Goal: Find contact information: Find contact information

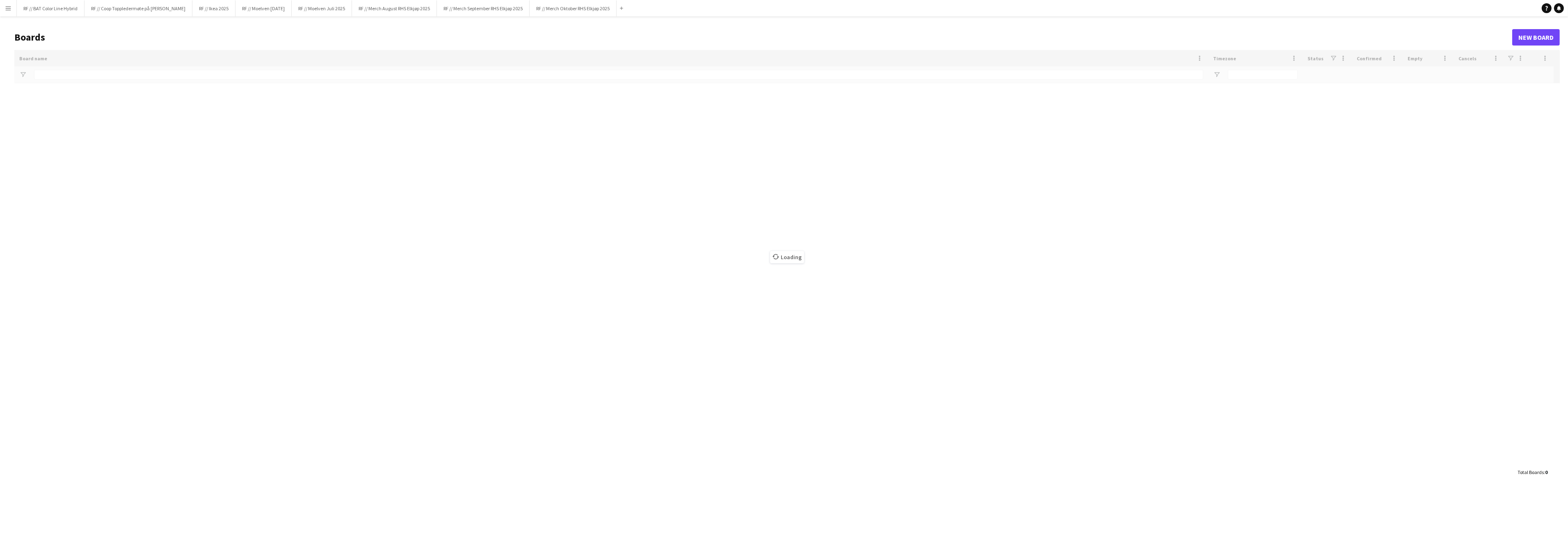
type input "**********"
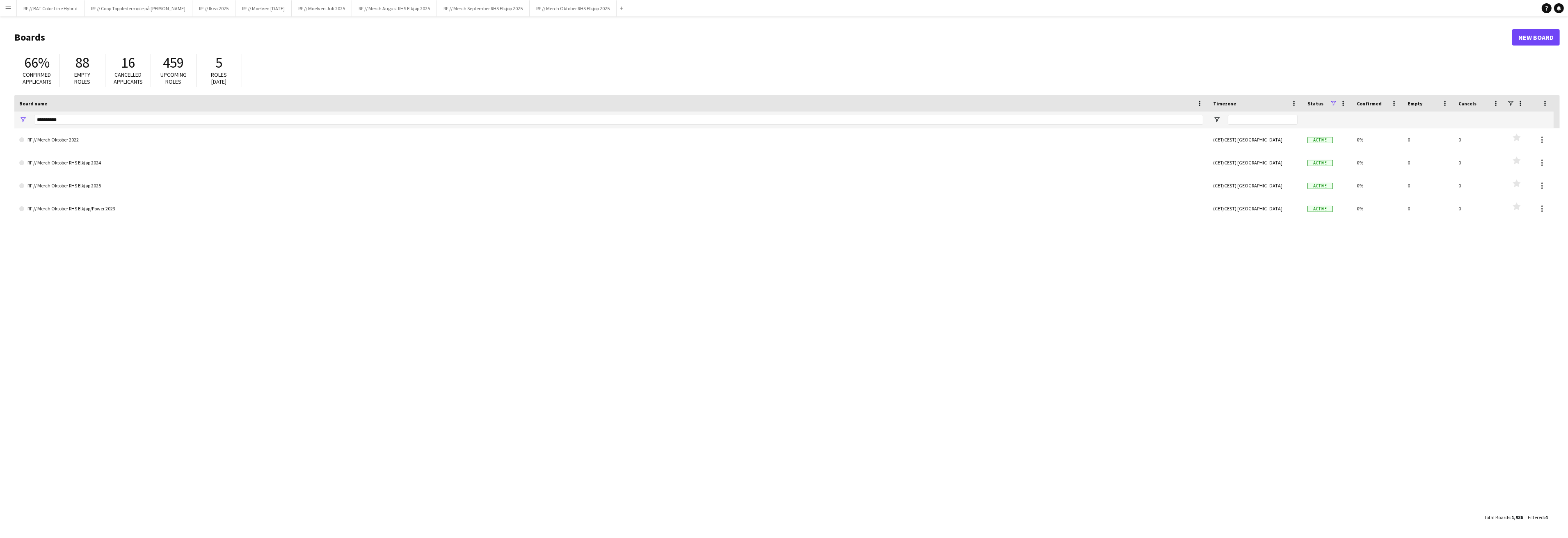
click at [10, 10] on app-icon "Menu" at bounding box center [8, 8] width 7 height 7
click at [145, 49] on link "My Workforce" at bounding box center [124, 44] width 82 height 16
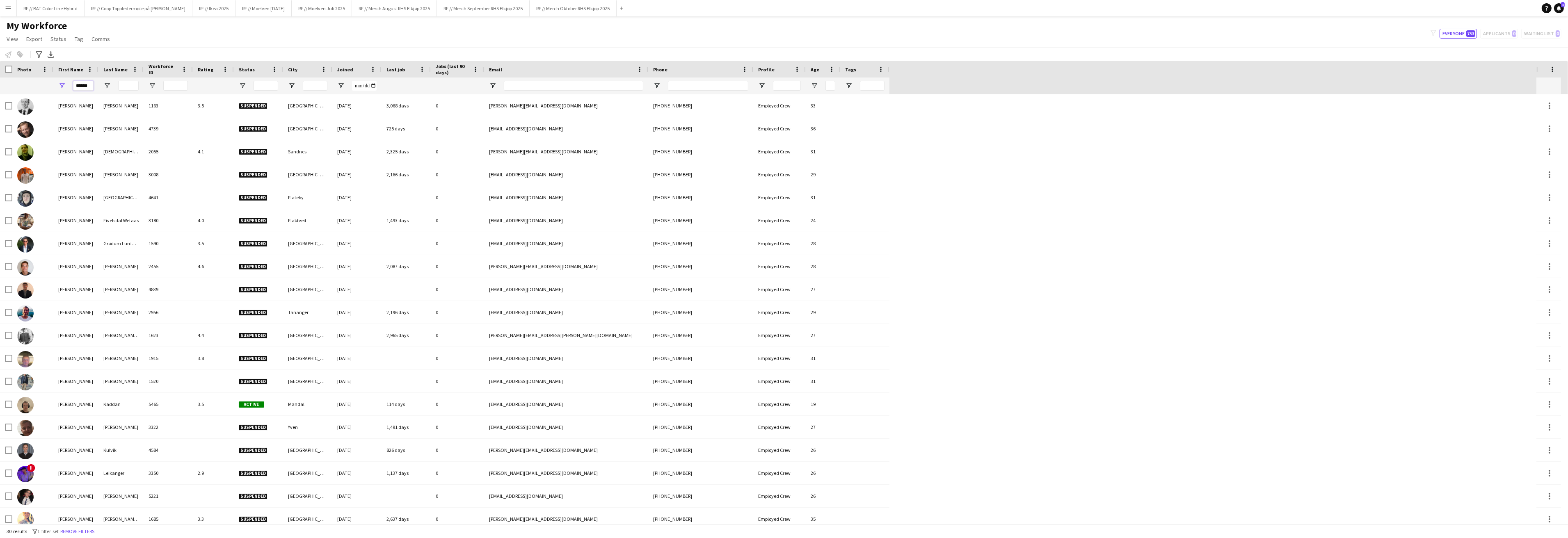
click at [91, 83] on input "******" at bounding box center [83, 86] width 21 height 10
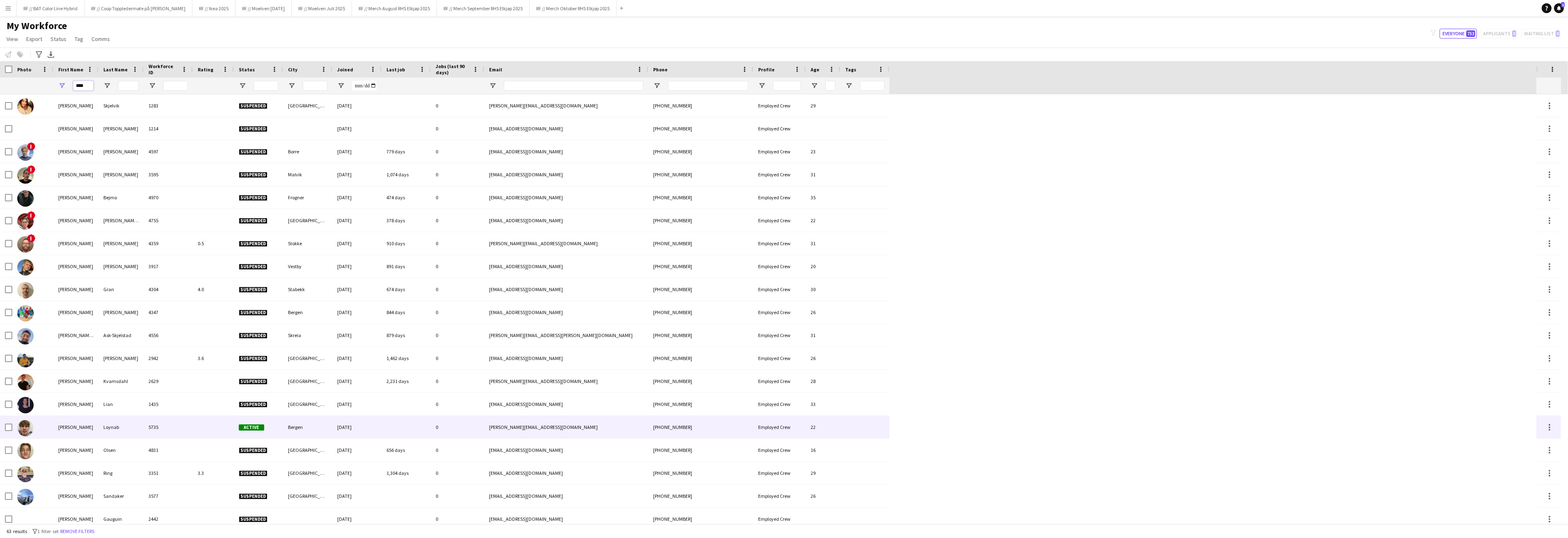
type input "****"
click at [70, 427] on div "[PERSON_NAME]" at bounding box center [76, 427] width 45 height 23
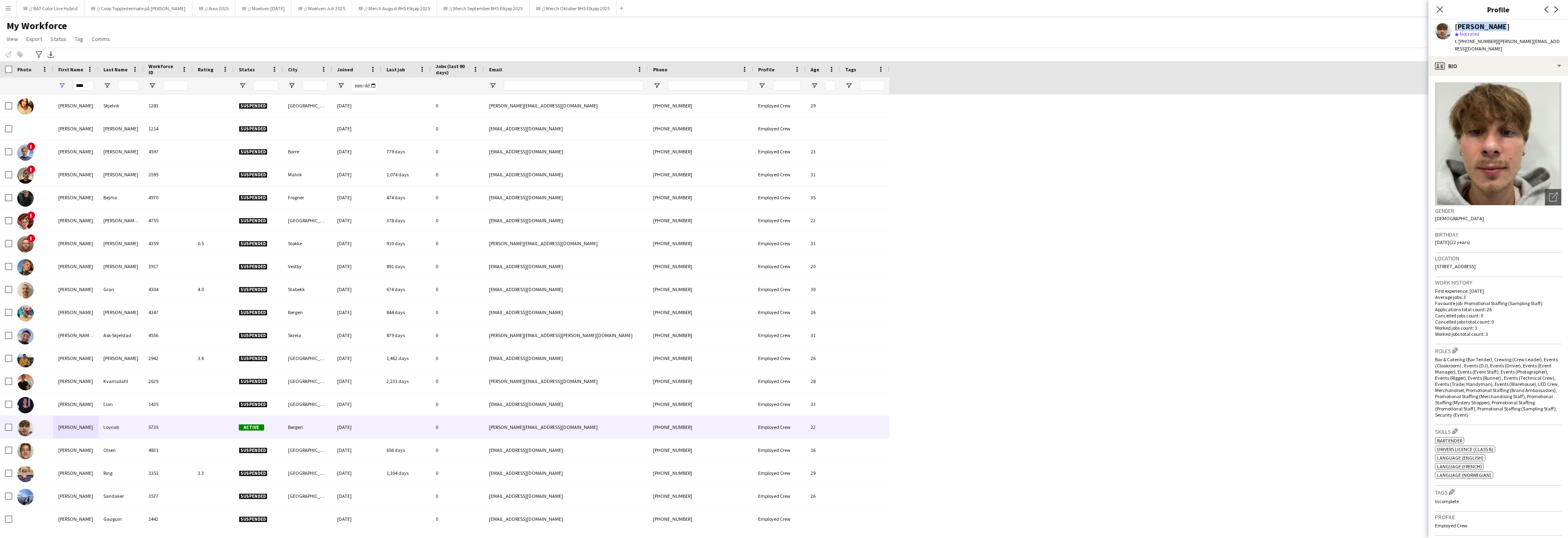
drag, startPoint x: 1498, startPoint y: 26, endPoint x: 1455, endPoint y: 26, distance: 43.0
click at [1455, 26] on div "[PERSON_NAME]" at bounding box center [1508, 27] width 107 height 7
copy div "[PERSON_NAME]"
drag, startPoint x: 1519, startPoint y: 41, endPoint x: 1489, endPoint y: 43, distance: 30.1
click at [1489, 43] on div "[PERSON_NAME] star Not rated t. [PHONE_NUMBER] | [PERSON_NAME][EMAIL_ADDRESS][D…" at bounding box center [1498, 38] width 139 height 37
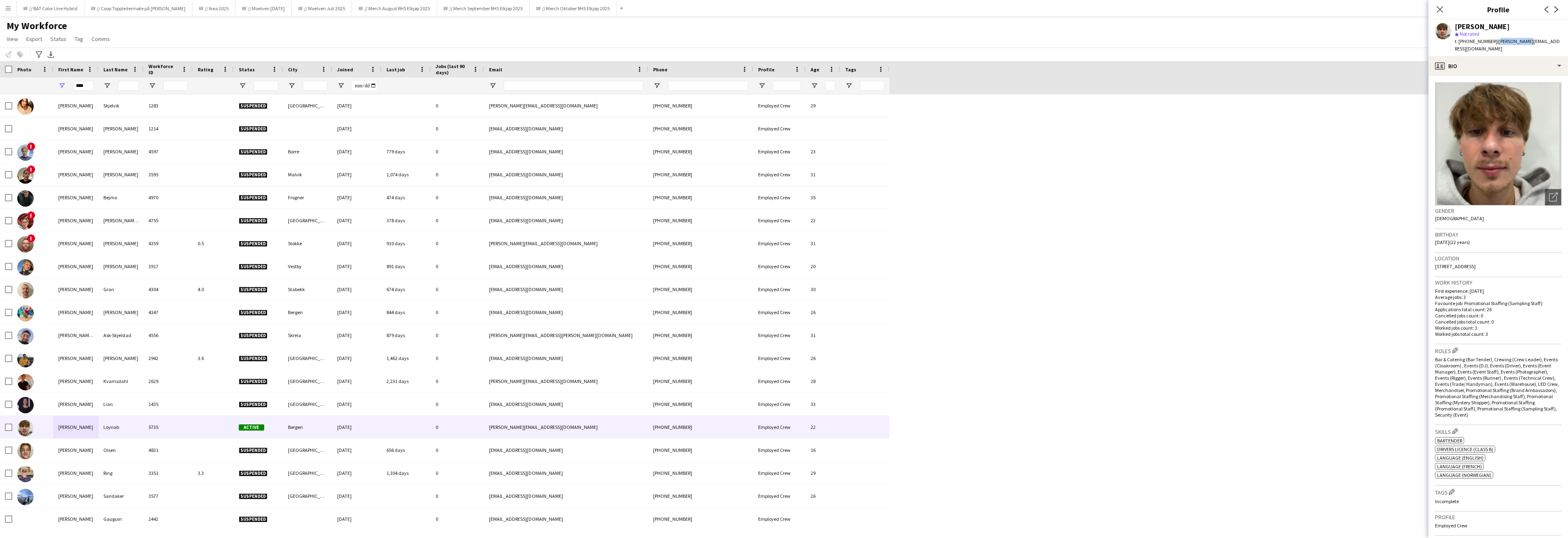
copy span "[PERSON_NAME][EMAIL_ADDRESS][DOMAIN_NAME]"
click at [1486, 24] on div "[PERSON_NAME]" at bounding box center [1482, 27] width 55 height 7
copy div "Loynab"
drag, startPoint x: 1518, startPoint y: 42, endPoint x: 1489, endPoint y: 42, distance: 29.0
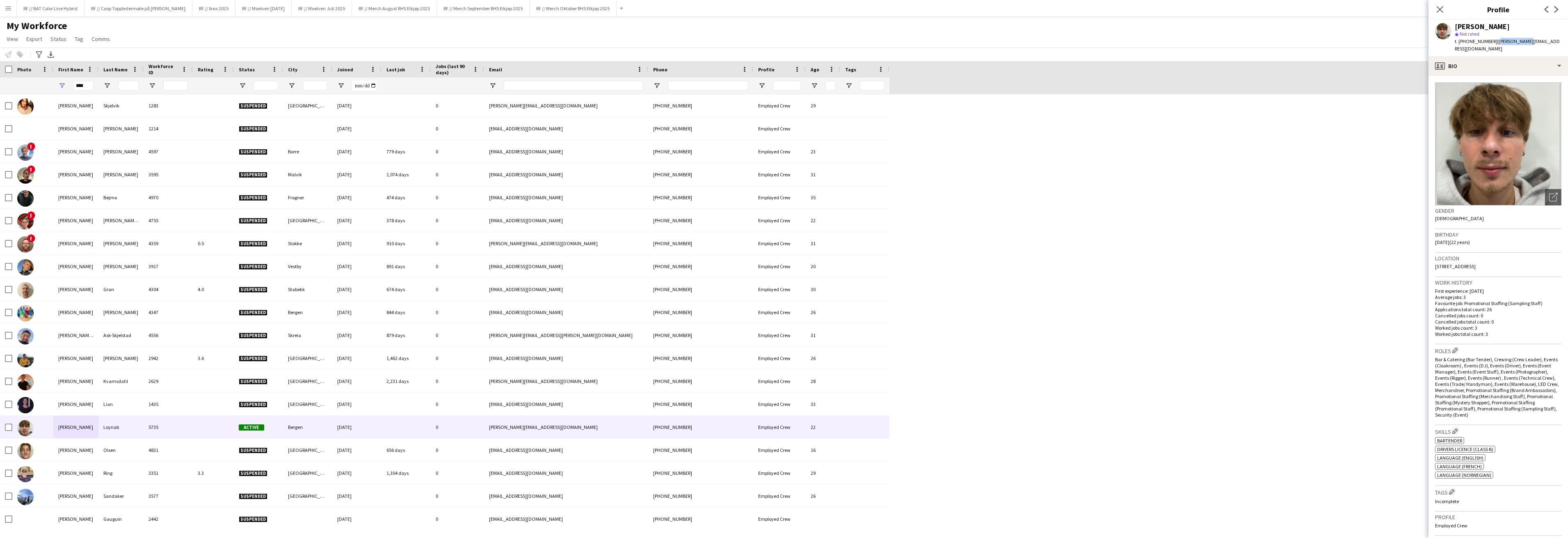
click at [1489, 42] on div "[PERSON_NAME] star Not rated t. [PHONE_NUMBER] | [PERSON_NAME][EMAIL_ADDRESS][D…" at bounding box center [1498, 38] width 139 height 37
copy span "[PERSON_NAME][EMAIL_ADDRESS][DOMAIN_NAME]"
drag, startPoint x: 1486, startPoint y: 40, endPoint x: 1467, endPoint y: 41, distance: 19.0
click at [1467, 41] on span "t. [PHONE_NUMBER]" at bounding box center [1476, 41] width 43 height 6
drag, startPoint x: 1466, startPoint y: 41, endPoint x: 1486, endPoint y: 40, distance: 20.0
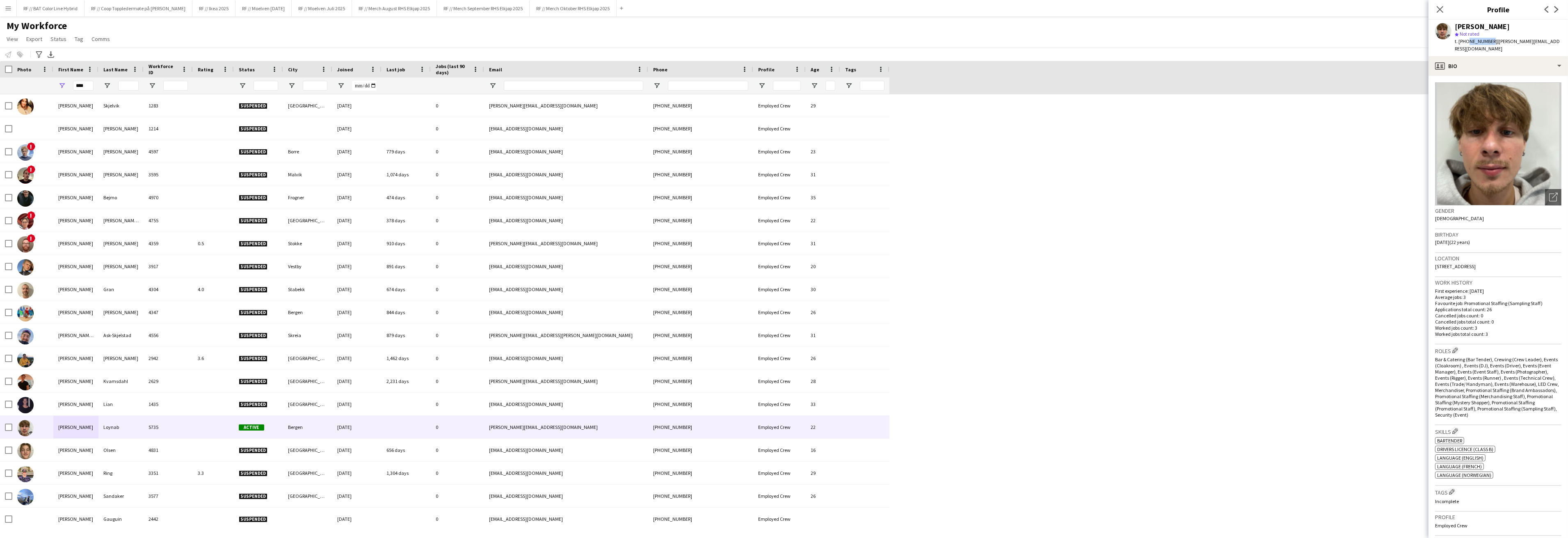
click at [1486, 40] on div "t. [PHONE_NUMBER] | [PERSON_NAME][EMAIL_ADDRESS][DOMAIN_NAME]" at bounding box center [1508, 45] width 107 height 15
copy span "98193205"
click at [11, 12] on button "Menu" at bounding box center [8, 8] width 16 height 16
click at [145, 74] on link "Approvals" at bounding box center [124, 77] width 82 height 16
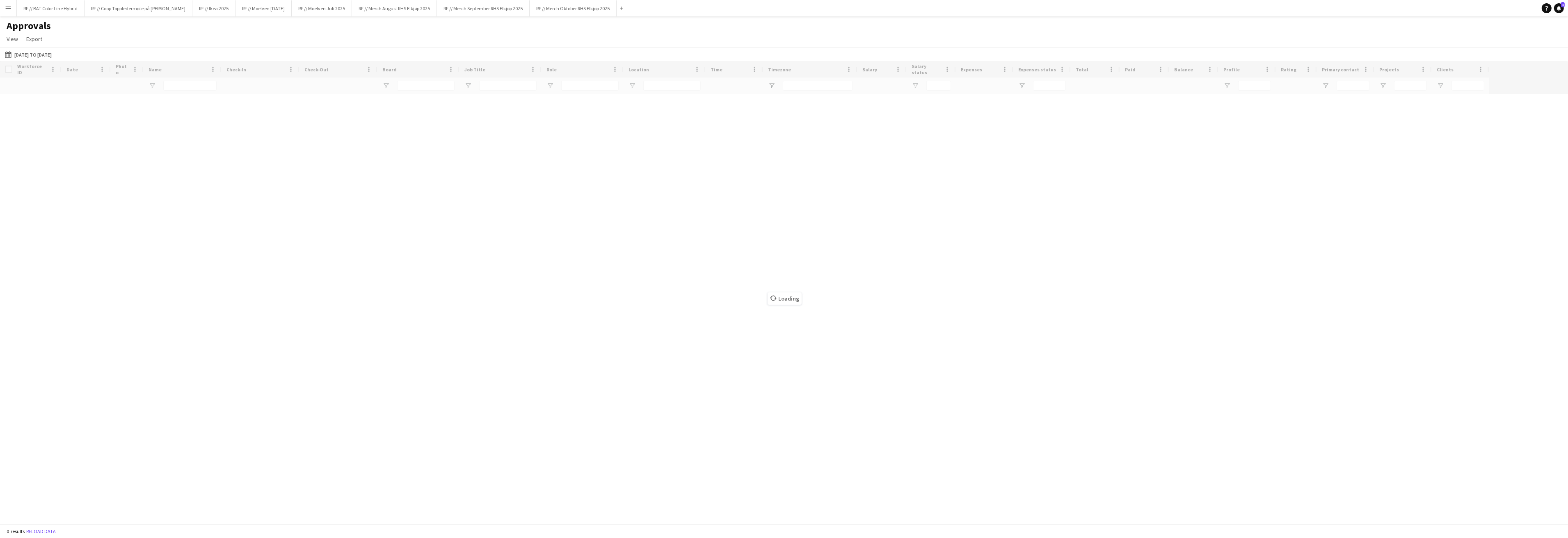
type input "***"
